Goal: Information Seeking & Learning: Learn about a topic

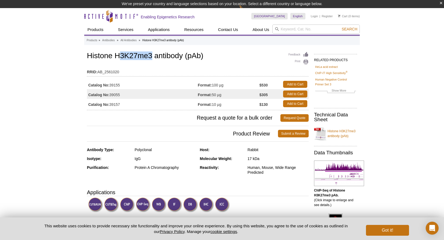
drag, startPoint x: 117, startPoint y: 56, endPoint x: 152, endPoint y: 56, distance: 34.4
click at [152, 56] on h1 "Histone H3K27me3 antibody (pAb)" at bounding box center [198, 56] width 222 height 9
drag, startPoint x: 153, startPoint y: 55, endPoint x: 116, endPoint y: 54, distance: 36.3
click at [116, 54] on h1 "Histone H3K27me3 antibody (pAb)" at bounding box center [198, 56] width 222 height 9
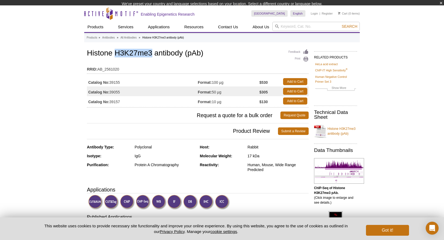
copy h1 "H3K27me3"
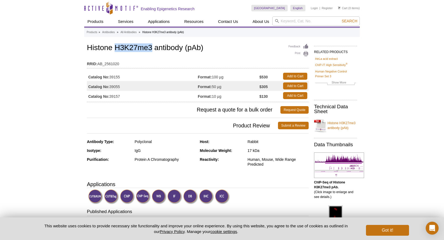
copy h1 "H3K27me3"
click at [154, 53] on div "Feedback Print Histone H3K27me3 antibody (pAb) RRID: AB_2561020 Catalog No: 391…" at bounding box center [198, 71] width 222 height 59
click at [123, 84] on td "Catalog No: 39055" at bounding box center [142, 86] width 111 height 10
click at [118, 89] on td "Catalog No: 39055" at bounding box center [142, 86] width 111 height 10
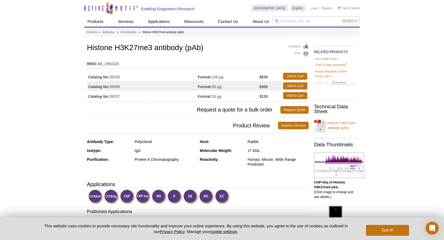
click at [118, 77] on td "Catalog No: 39155" at bounding box center [142, 76] width 111 height 10
click at [142, 76] on td "Catalog No: 39155" at bounding box center [142, 76] width 111 height 10
click at [120, 75] on td "Catalog No: 39155" at bounding box center [142, 76] width 111 height 10
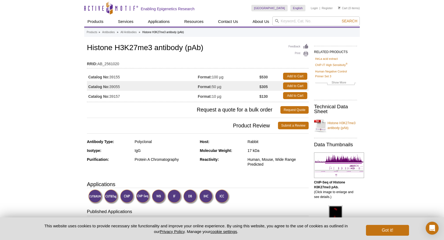
click at [114, 76] on td "Catalog No: 39155" at bounding box center [142, 76] width 111 height 10
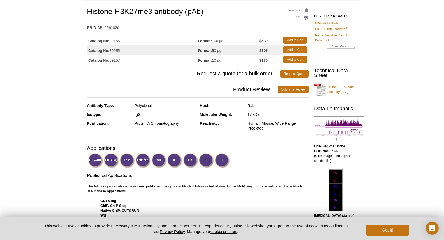
scroll to position [42, 0]
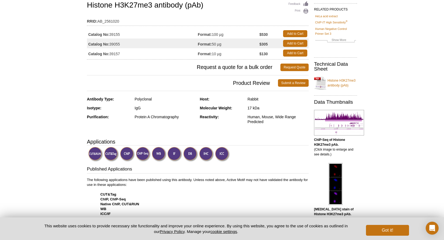
click at [95, 154] on img at bounding box center [95, 154] width 15 height 15
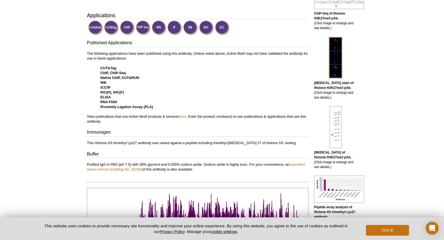
scroll to position [187, 0]
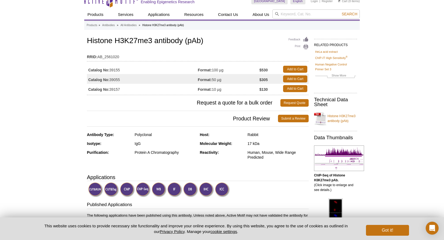
scroll to position [0, 0]
